Goal: Task Accomplishment & Management: Use online tool/utility

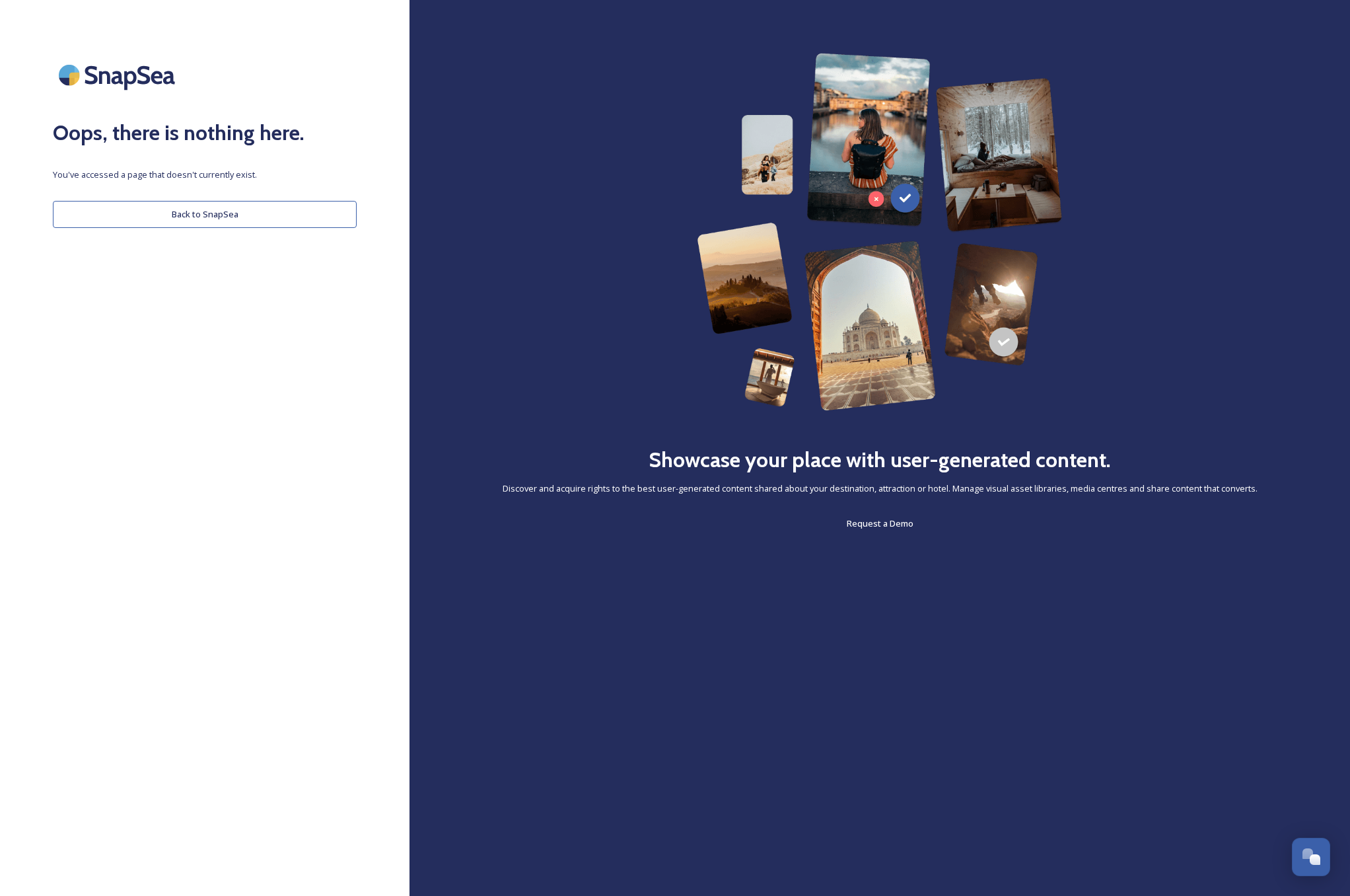
click at [235, 229] on div "Oops, there is nothing here. You've accessed a page that doesn't currently exis…" at bounding box center [204, 448] width 409 height 790
click at [240, 214] on button "Back to SnapSea" at bounding box center [205, 214] width 304 height 27
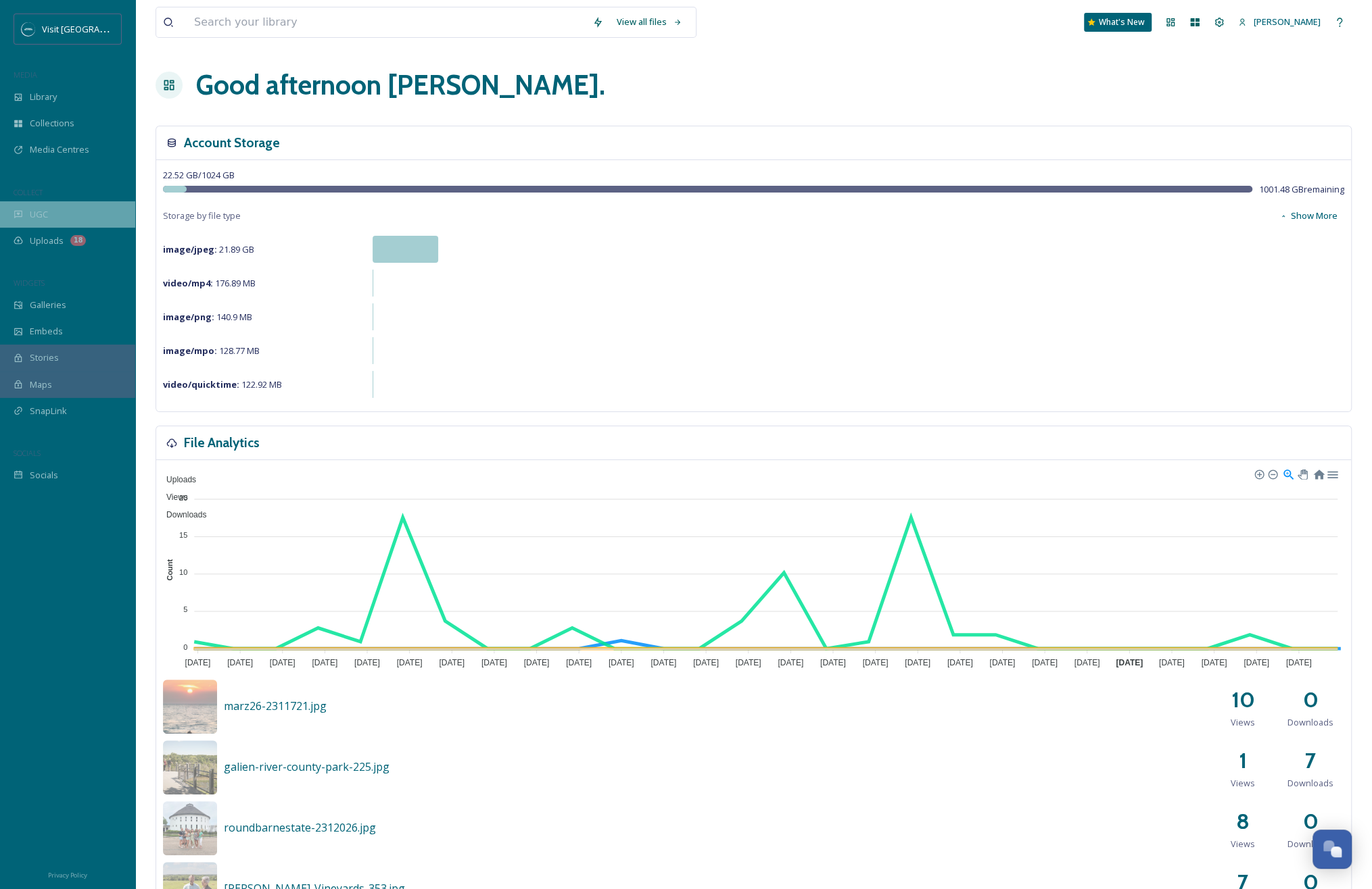
click at [74, 213] on div "UGC" at bounding box center [67, 214] width 135 height 27
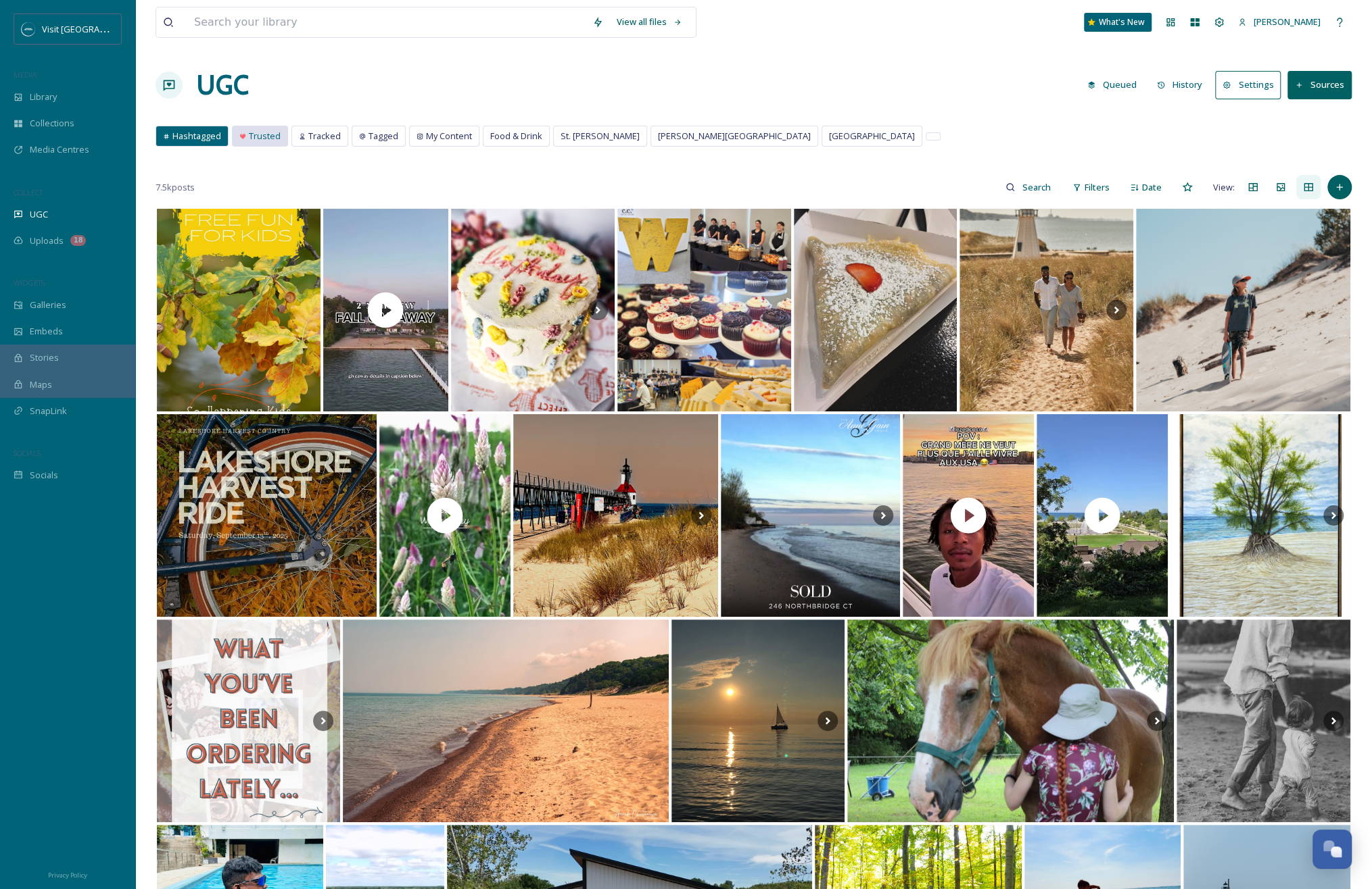
click at [280, 138] on div "Trusted" at bounding box center [260, 136] width 55 height 20
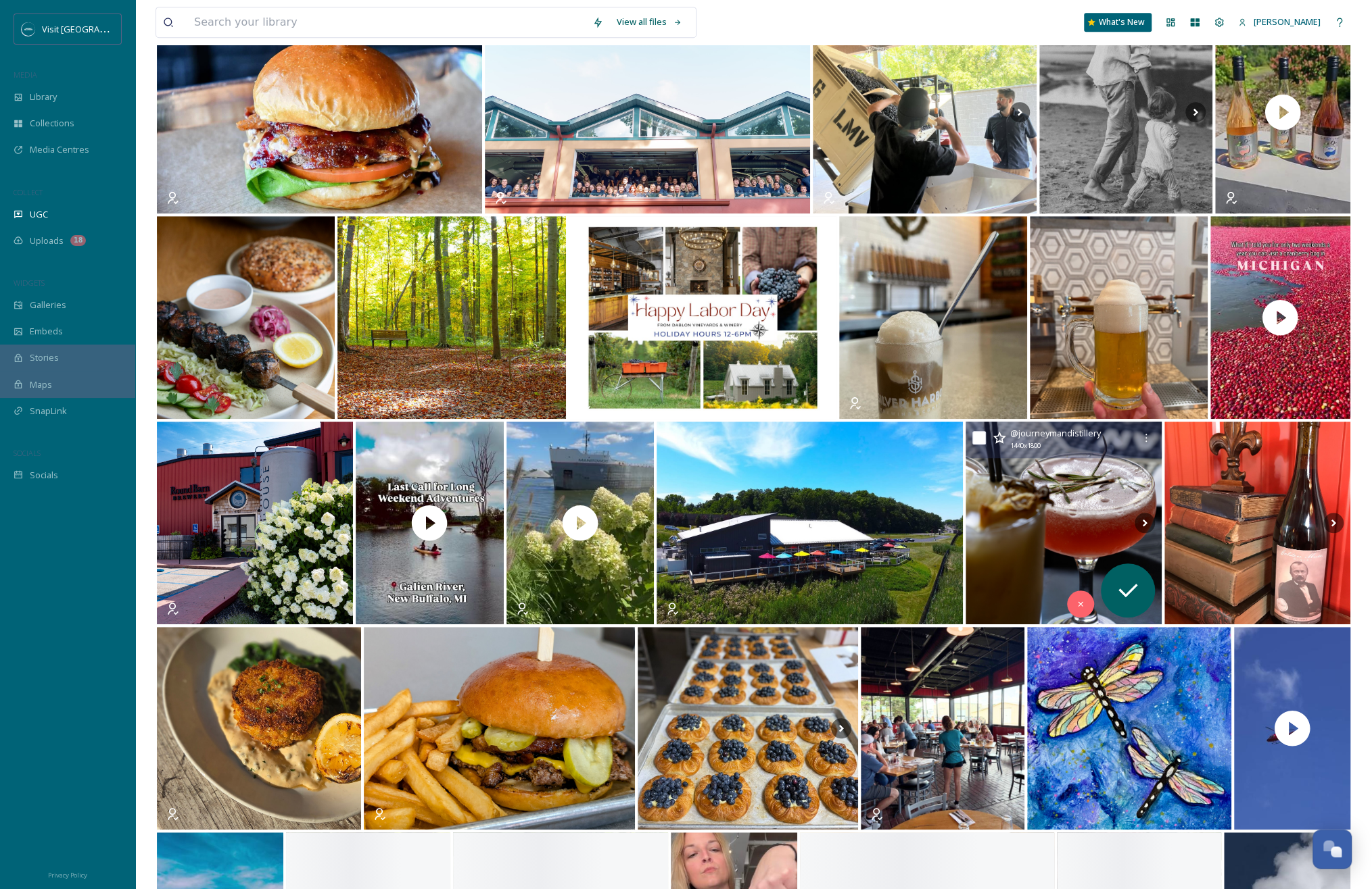
scroll to position [612, 0]
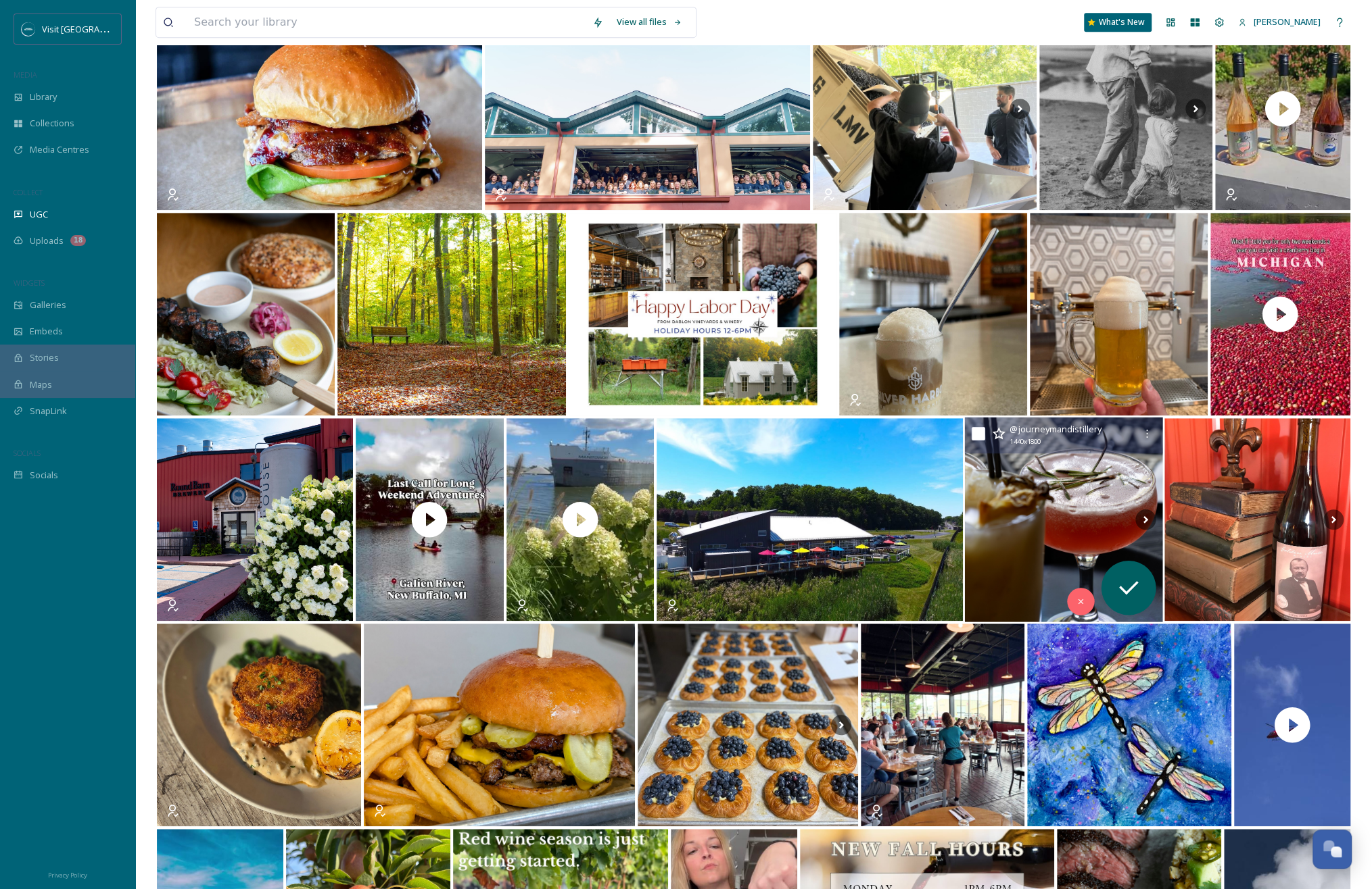
click at [1052, 505] on img at bounding box center [1063, 520] width 198 height 205
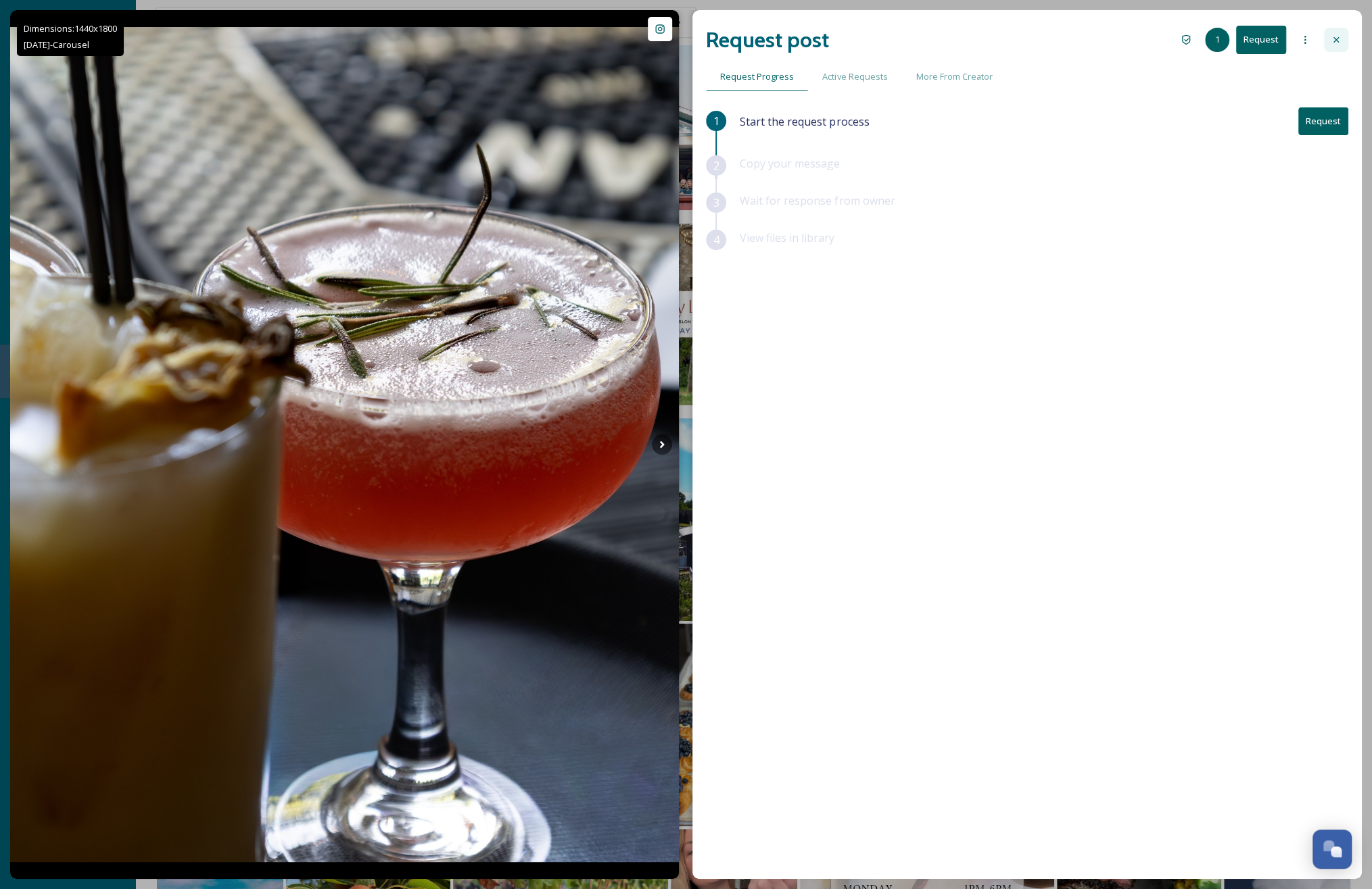
click at [1334, 37] on icon at bounding box center [1336, 40] width 11 height 11
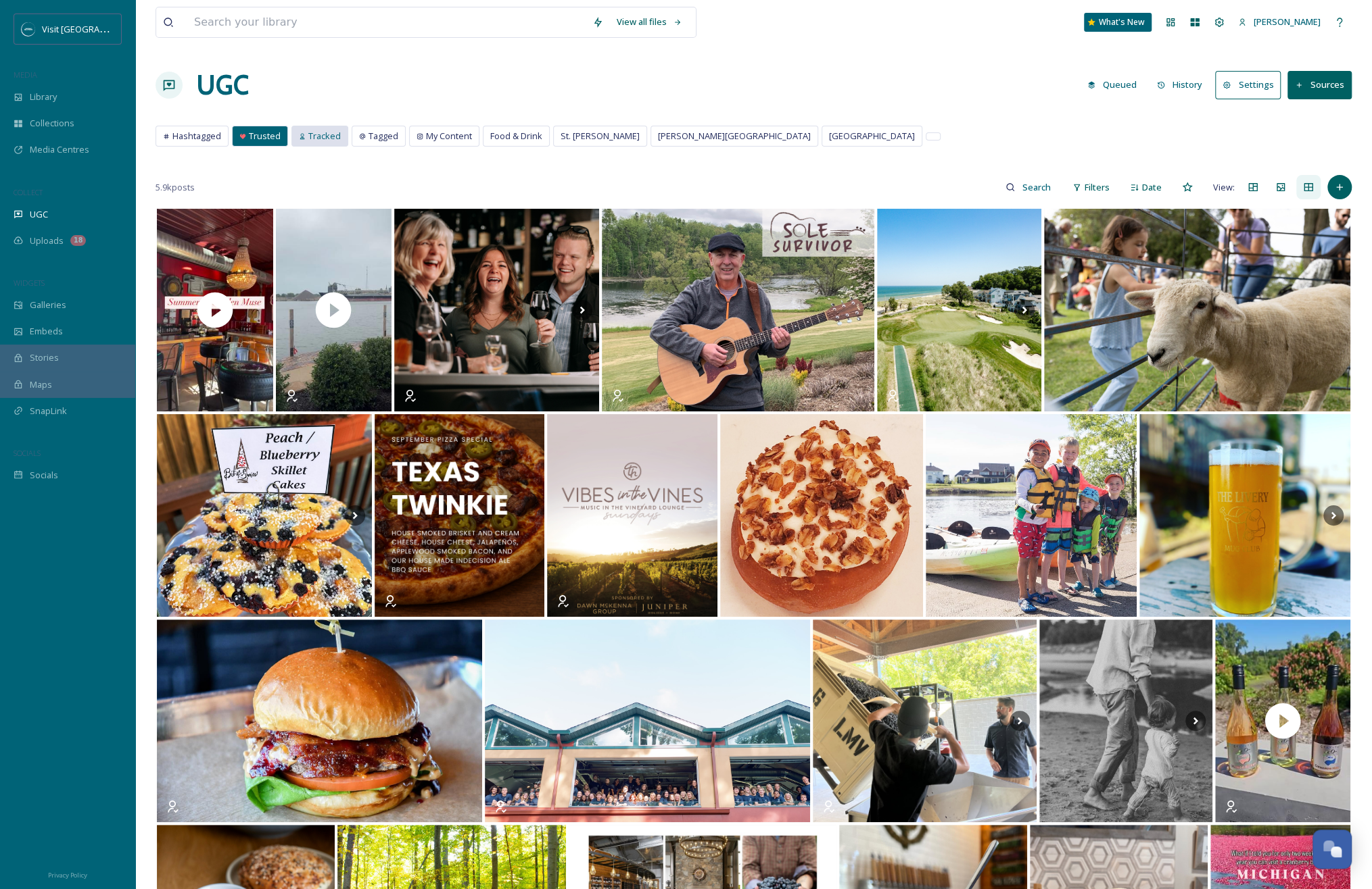
click at [310, 131] on span "Tracked" at bounding box center [324, 136] width 33 height 13
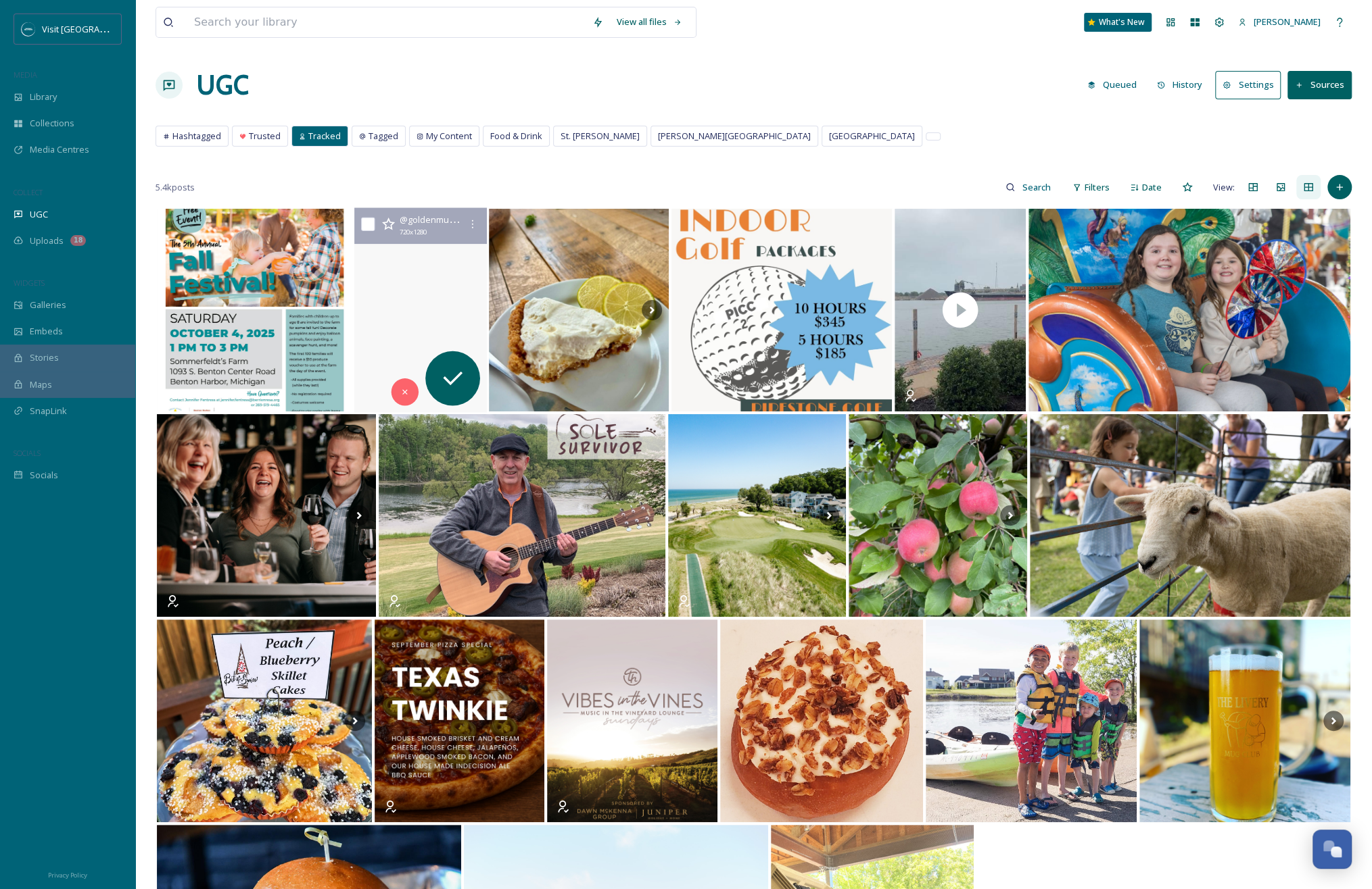
click at [403, 342] on video "As summer winds down, we want to thank everyone who came by the tasting room to…" at bounding box center [421, 310] width 132 height 205
